Goal: Task Accomplishment & Management: Complete application form

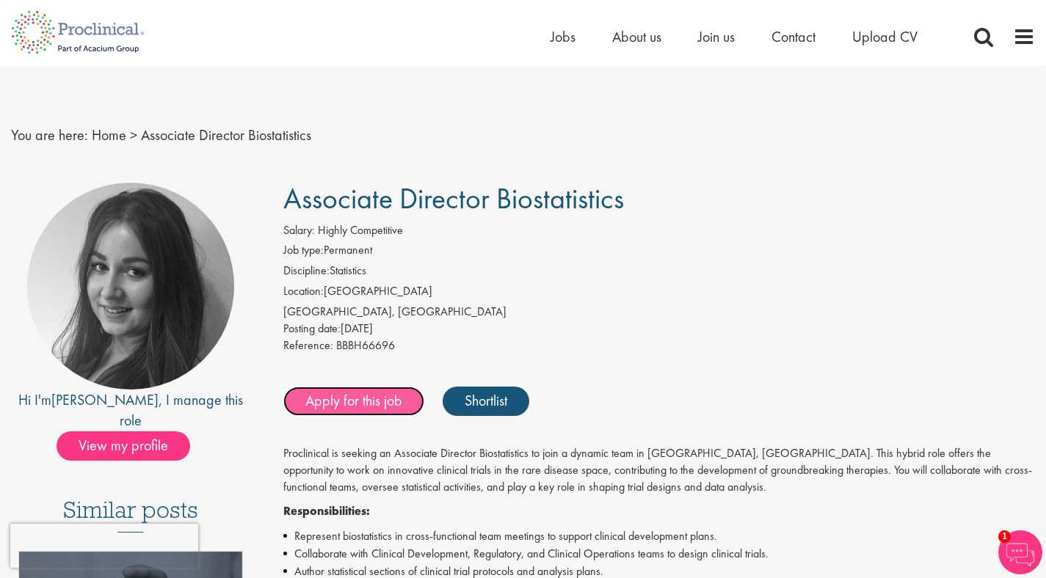
click at [387, 402] on link "Apply for this job" at bounding box center [353, 401] width 141 height 29
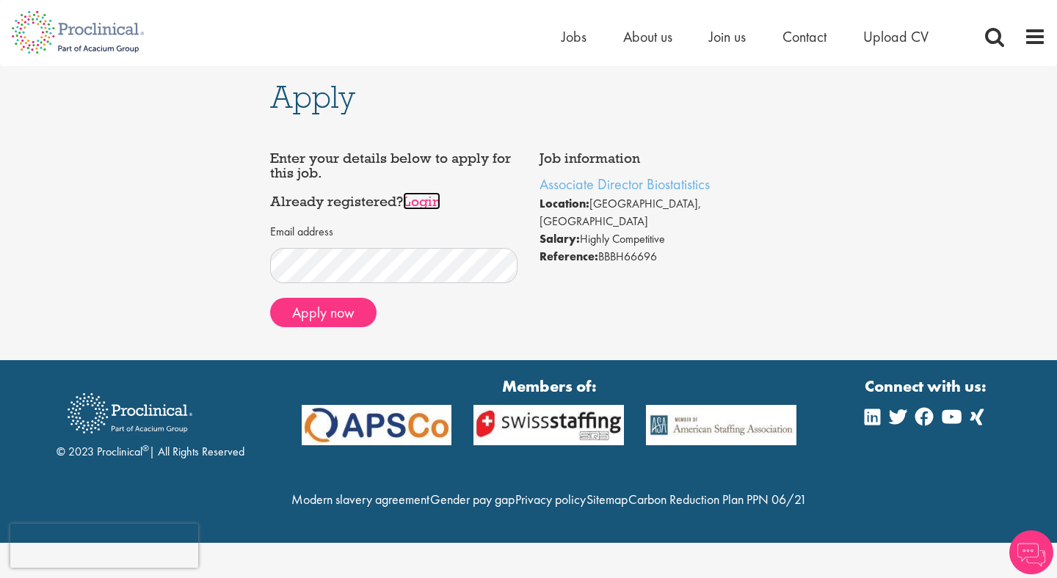
click at [428, 200] on link "Login" at bounding box center [421, 201] width 37 height 18
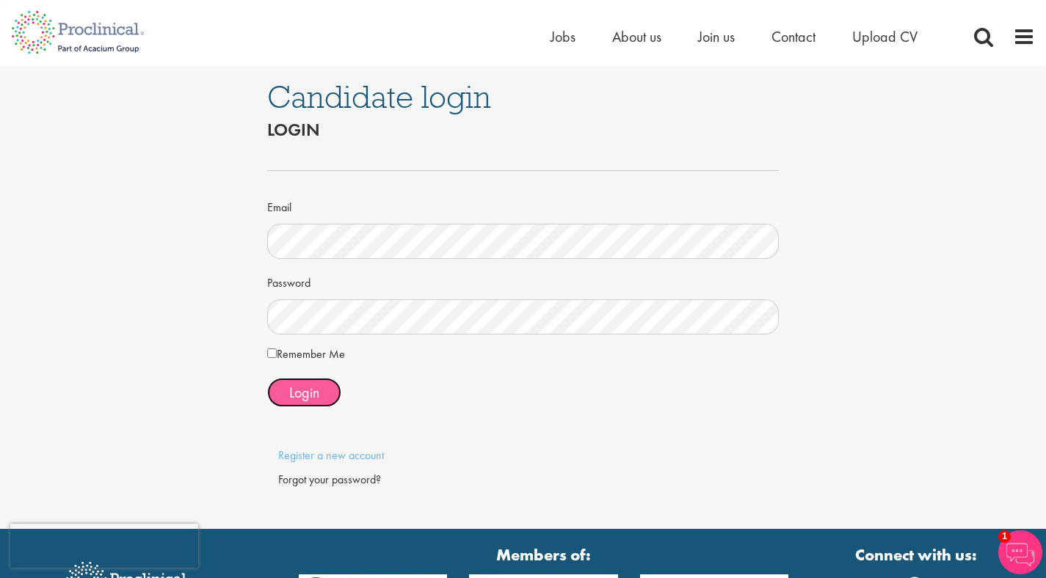
click at [318, 390] on span "Login" at bounding box center [304, 392] width 30 height 19
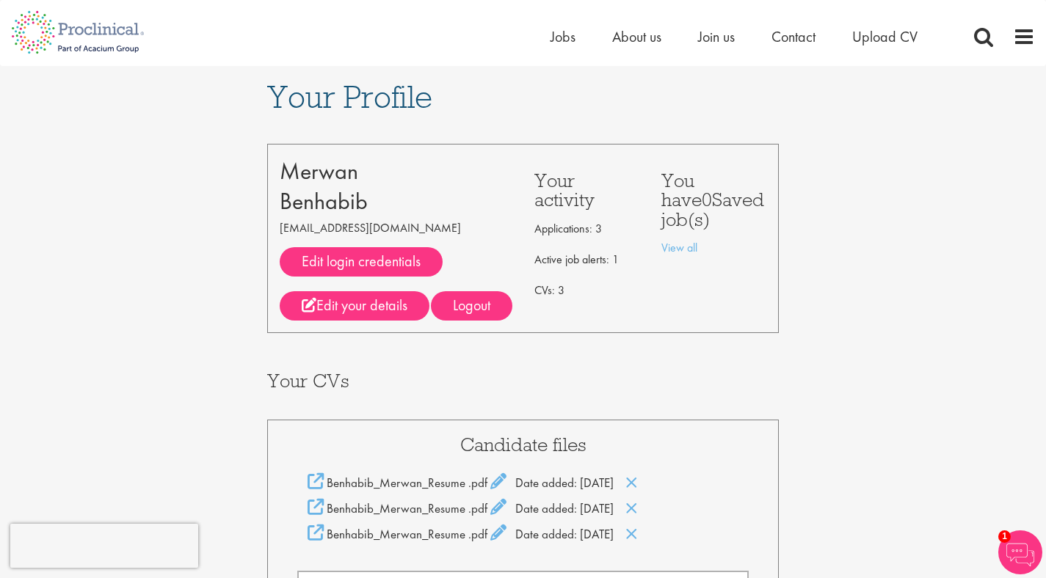
drag, startPoint x: 0, startPoint y: 0, endPoint x: 318, endPoint y: 404, distance: 514.6
click at [318, 400] on div "Merwan Benhabib merwan@benhabib.com Edit login credentials Phone number: 510229…" at bounding box center [523, 584] width 512 height 928
click at [564, 55] on nav "Home Jobs About us Join us Contact Upload CV" at bounding box center [523, 33] width 1046 height 66
click at [564, 44] on span "Jobs" at bounding box center [562, 36] width 25 height 19
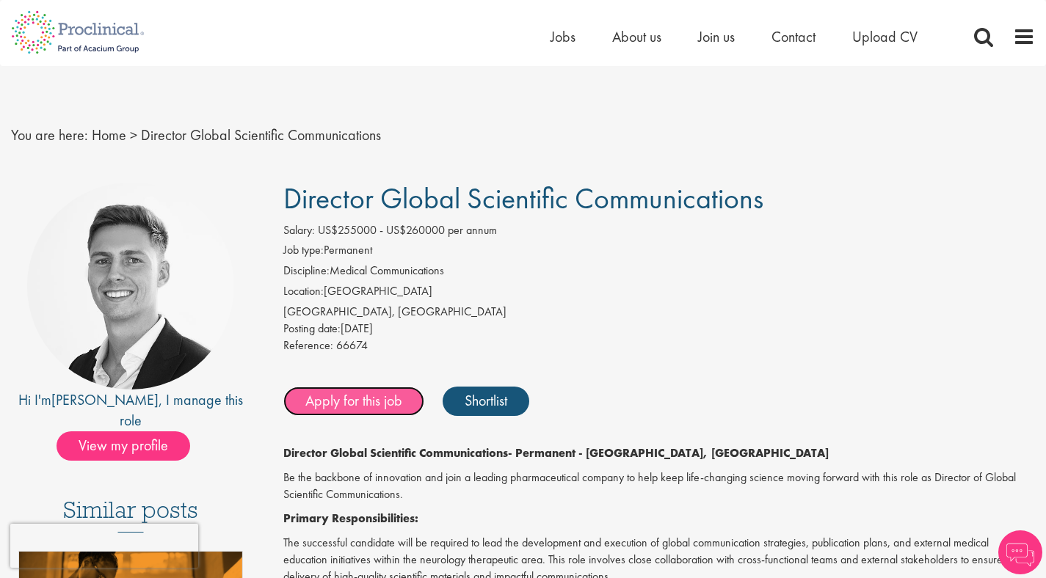
click at [372, 409] on link "Apply for this job" at bounding box center [353, 401] width 141 height 29
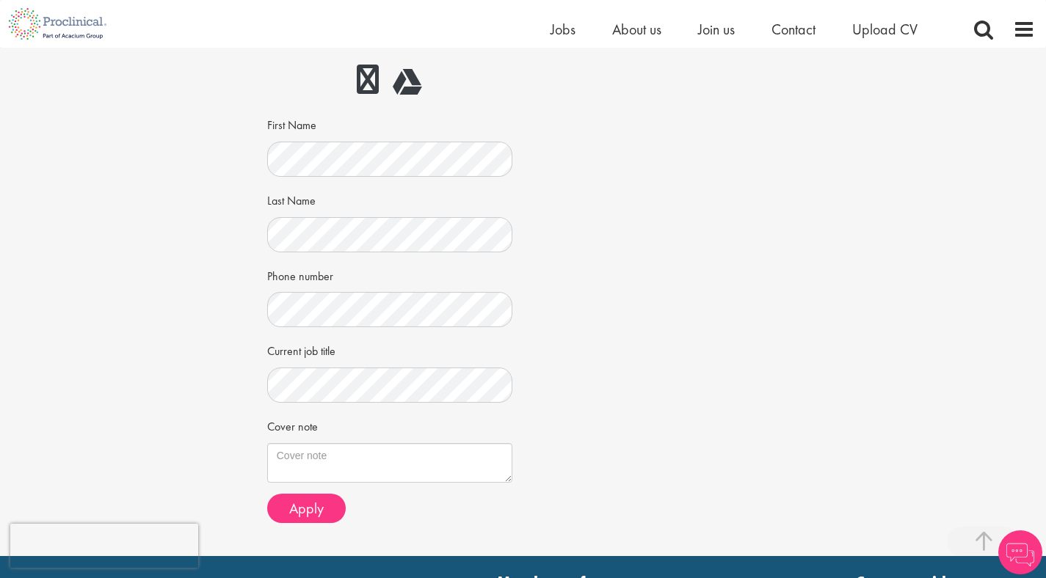
scroll to position [491, 0]
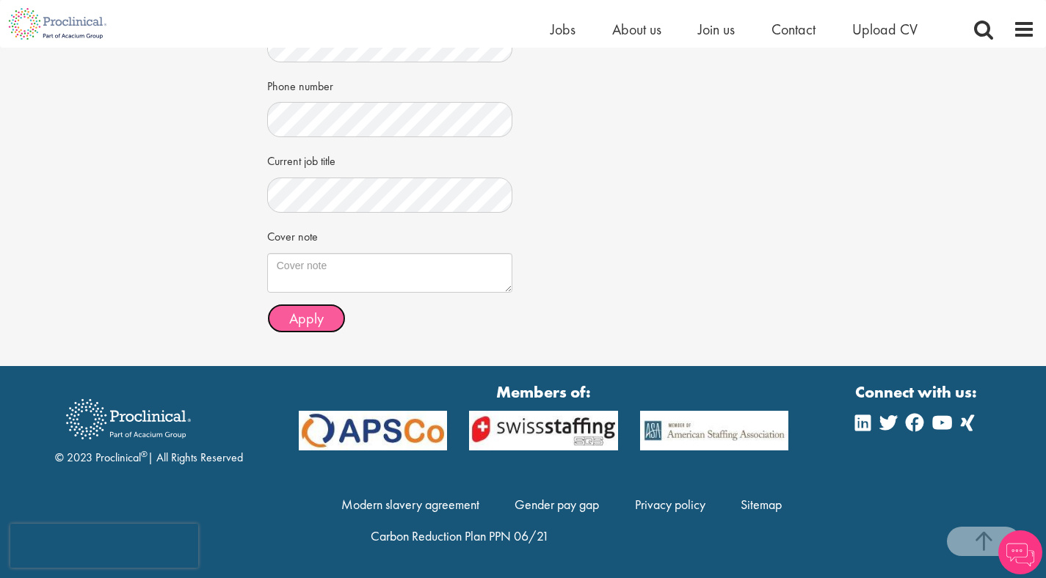
click at [333, 312] on button "Apply" at bounding box center [306, 318] width 79 height 29
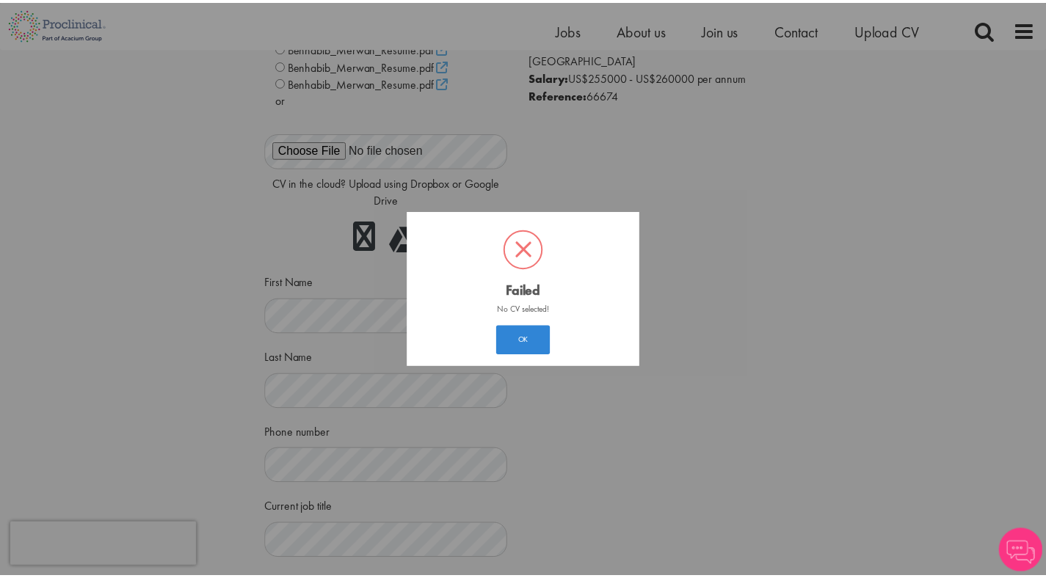
scroll to position [7, 0]
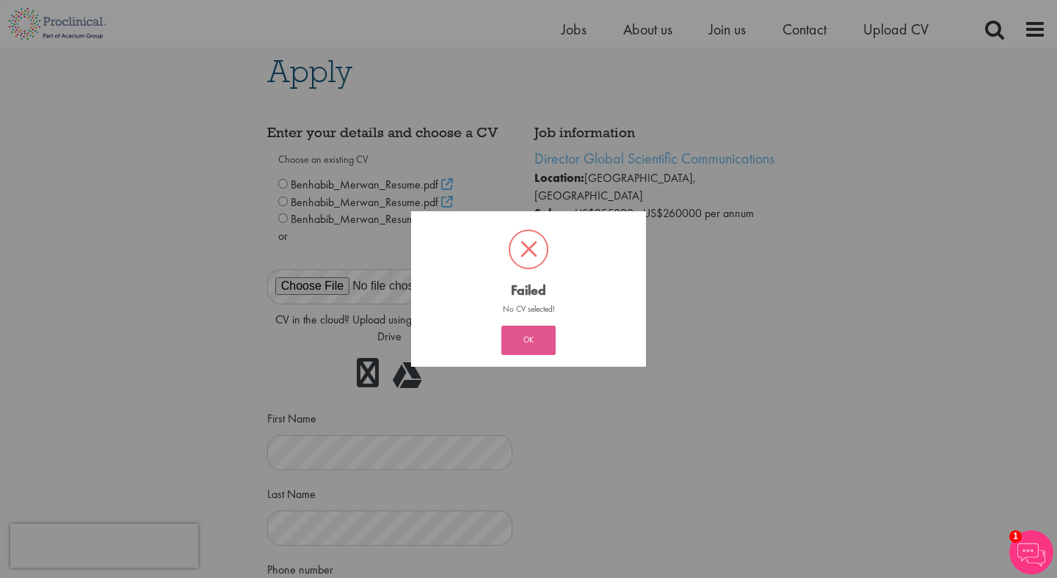
click at [537, 344] on button "OK" at bounding box center [528, 340] width 54 height 29
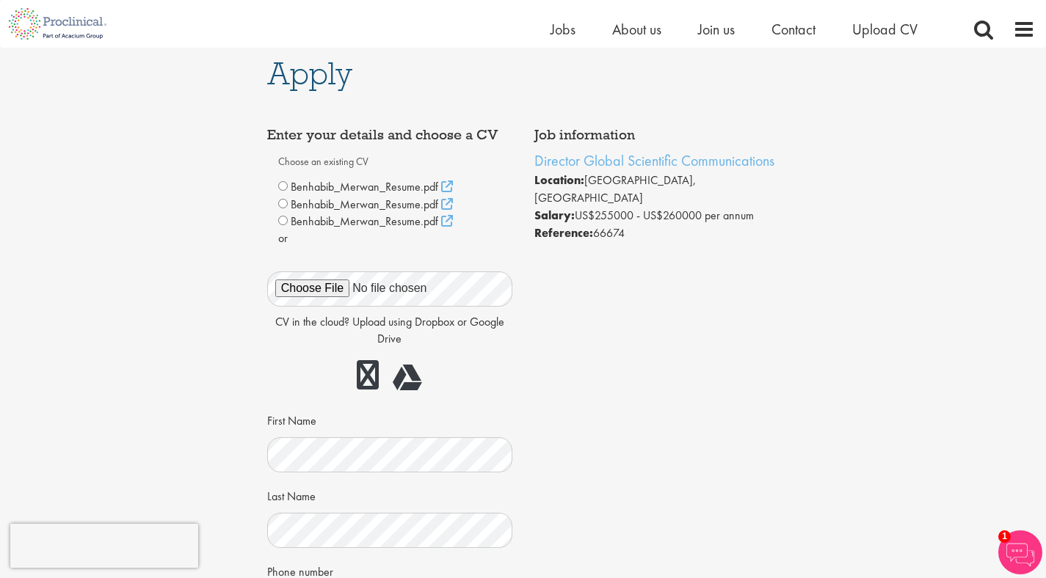
scroll to position [0, 0]
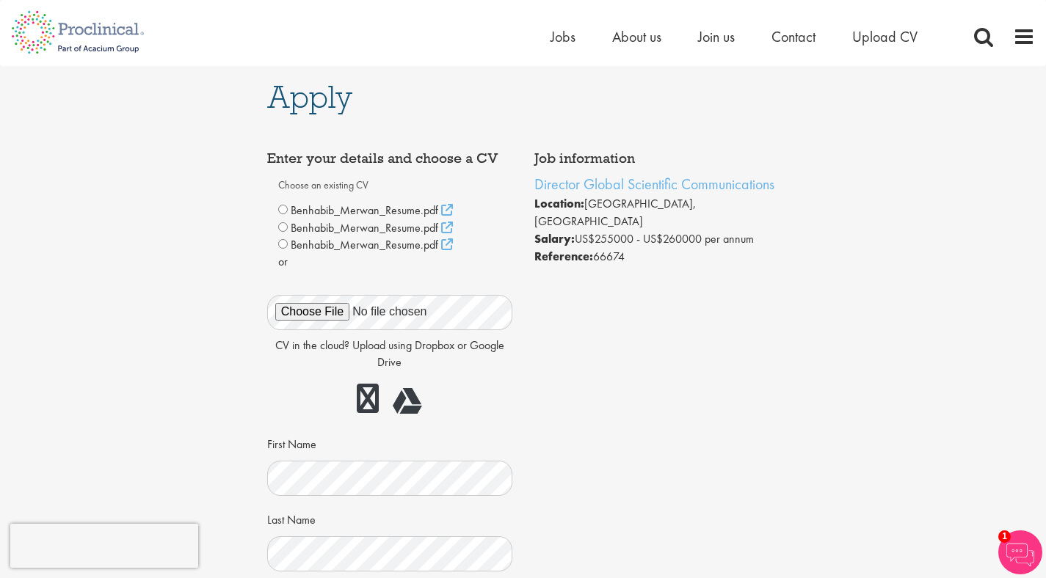
click at [354, 211] on span "Benhabib_Merwan_Resume.pdf" at bounding box center [364, 210] width 147 height 15
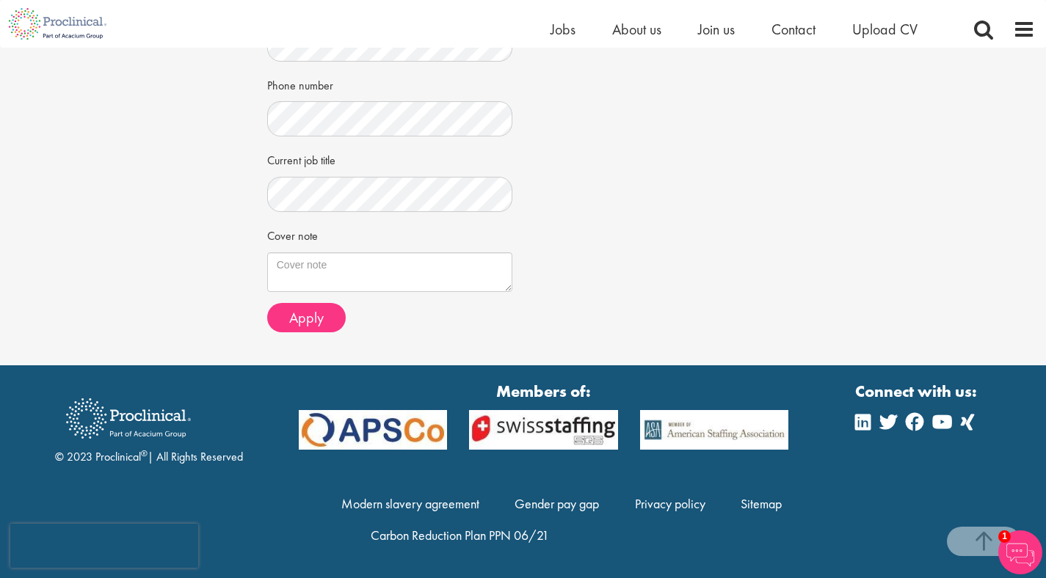
scroll to position [491, 0]
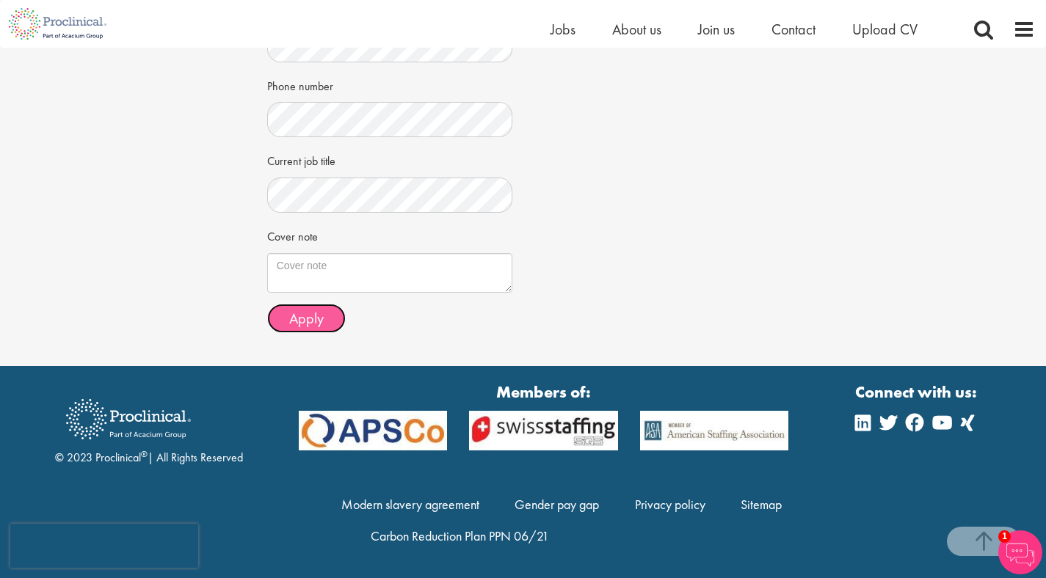
click at [324, 318] on button "Apply" at bounding box center [306, 318] width 79 height 29
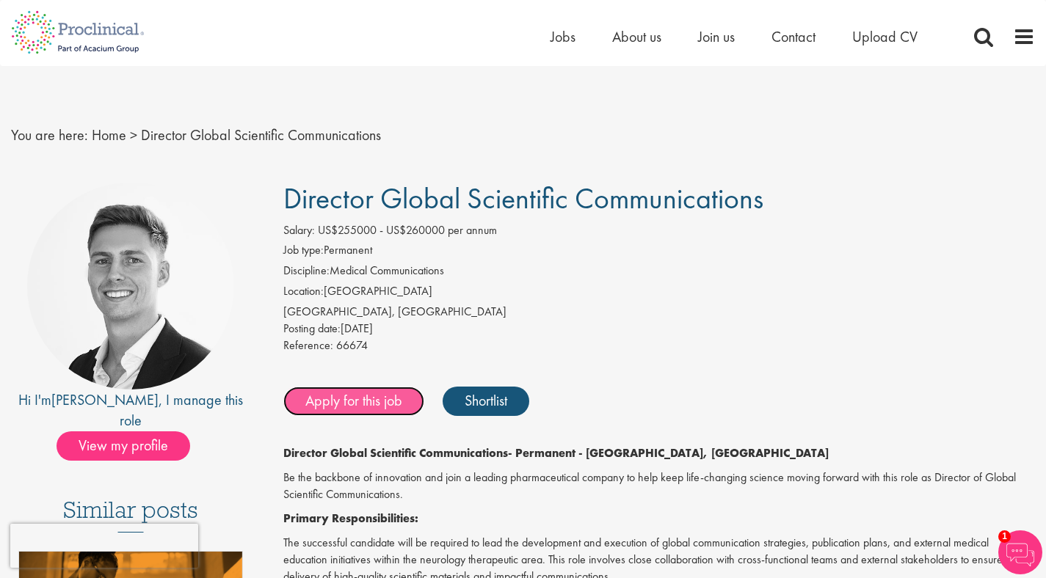
click at [388, 393] on link "Apply for this job" at bounding box center [353, 401] width 141 height 29
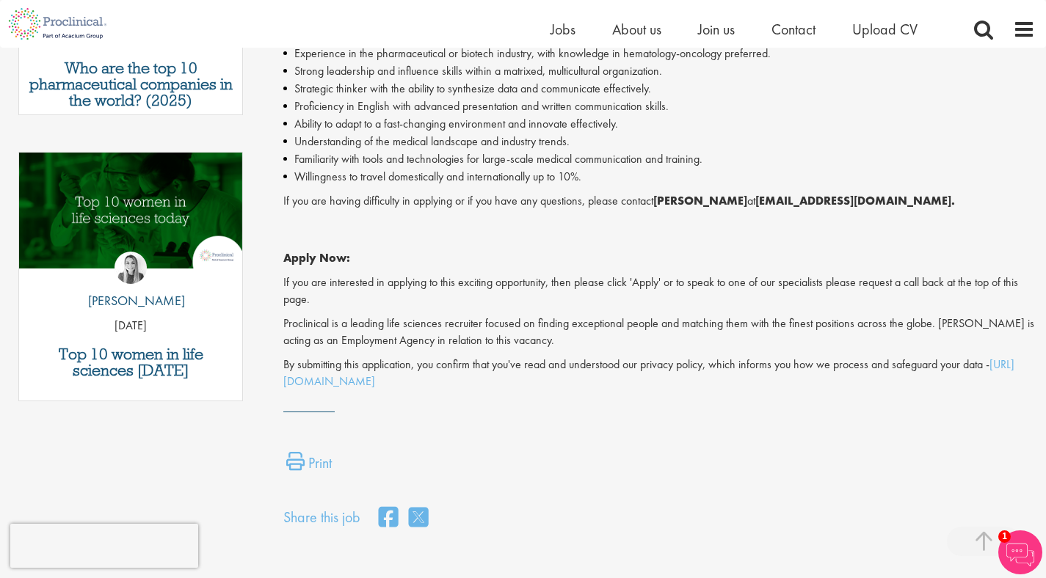
scroll to position [668, 0]
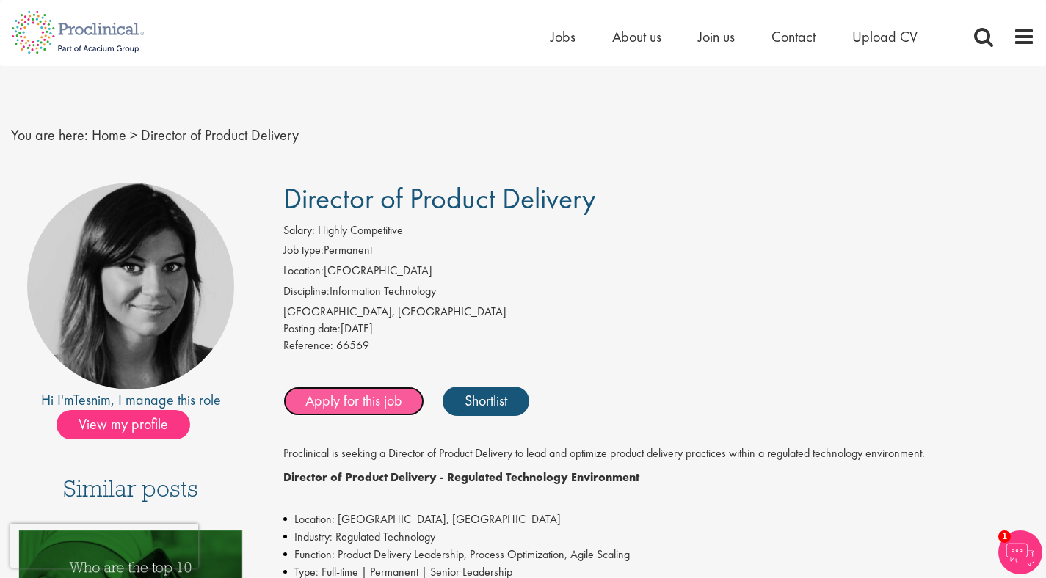
click at [365, 409] on link "Apply for this job" at bounding box center [353, 401] width 141 height 29
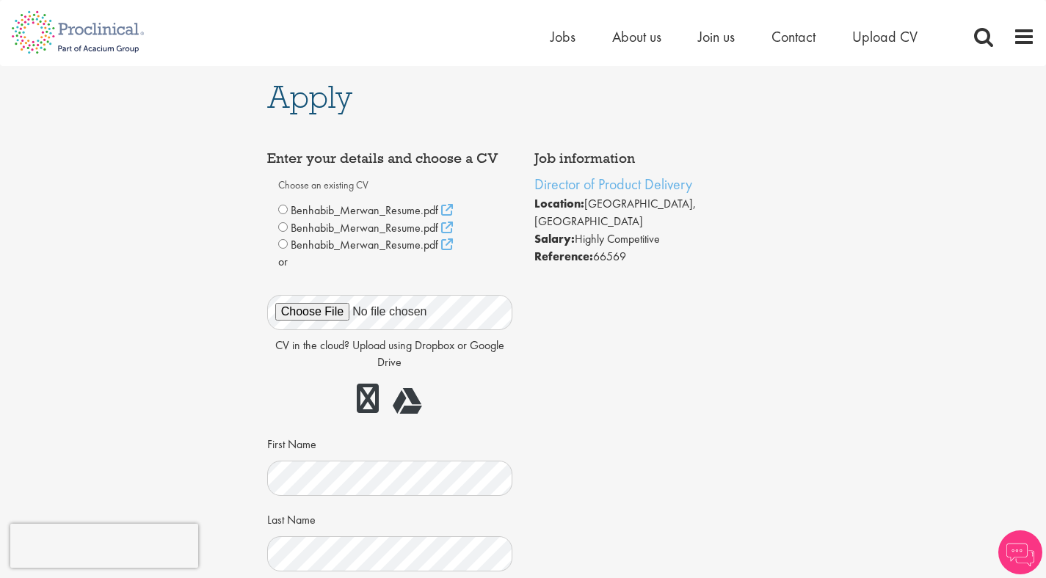
click at [338, 215] on span "Benhabib_Merwan_Resume.pdf" at bounding box center [364, 210] width 147 height 15
click at [288, 214] on div "Benhabib_Merwan_Resume.pdf" at bounding box center [389, 211] width 223 height 18
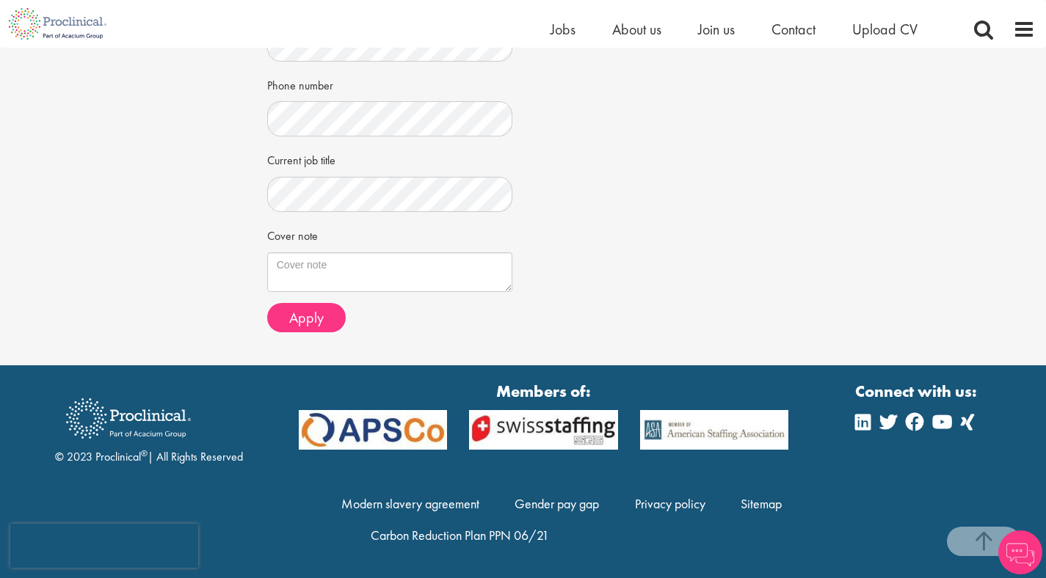
scroll to position [491, 0]
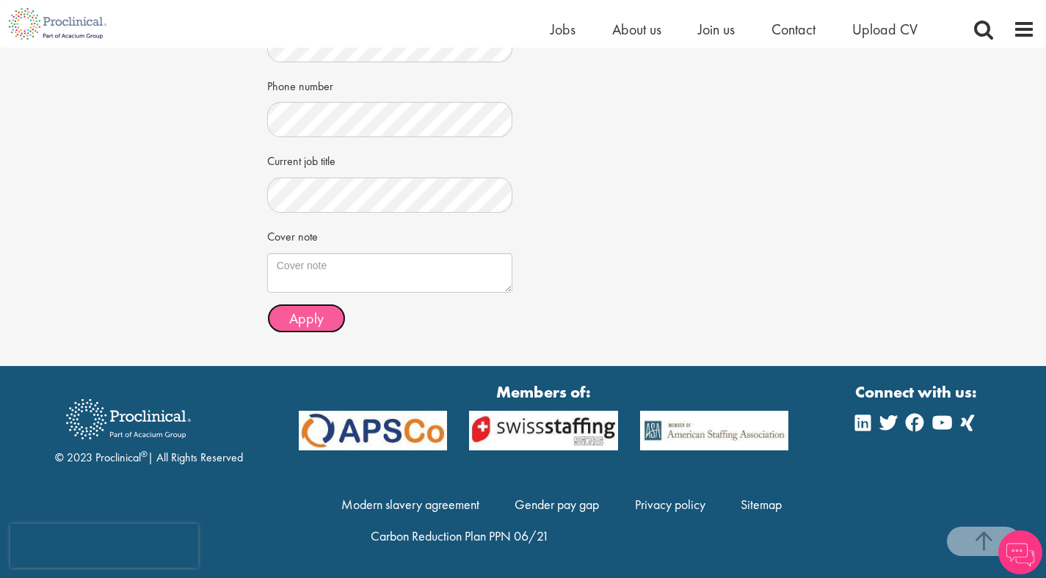
click at [302, 319] on span "Apply" at bounding box center [306, 318] width 34 height 19
